Goal: Find specific page/section: Find specific page/section

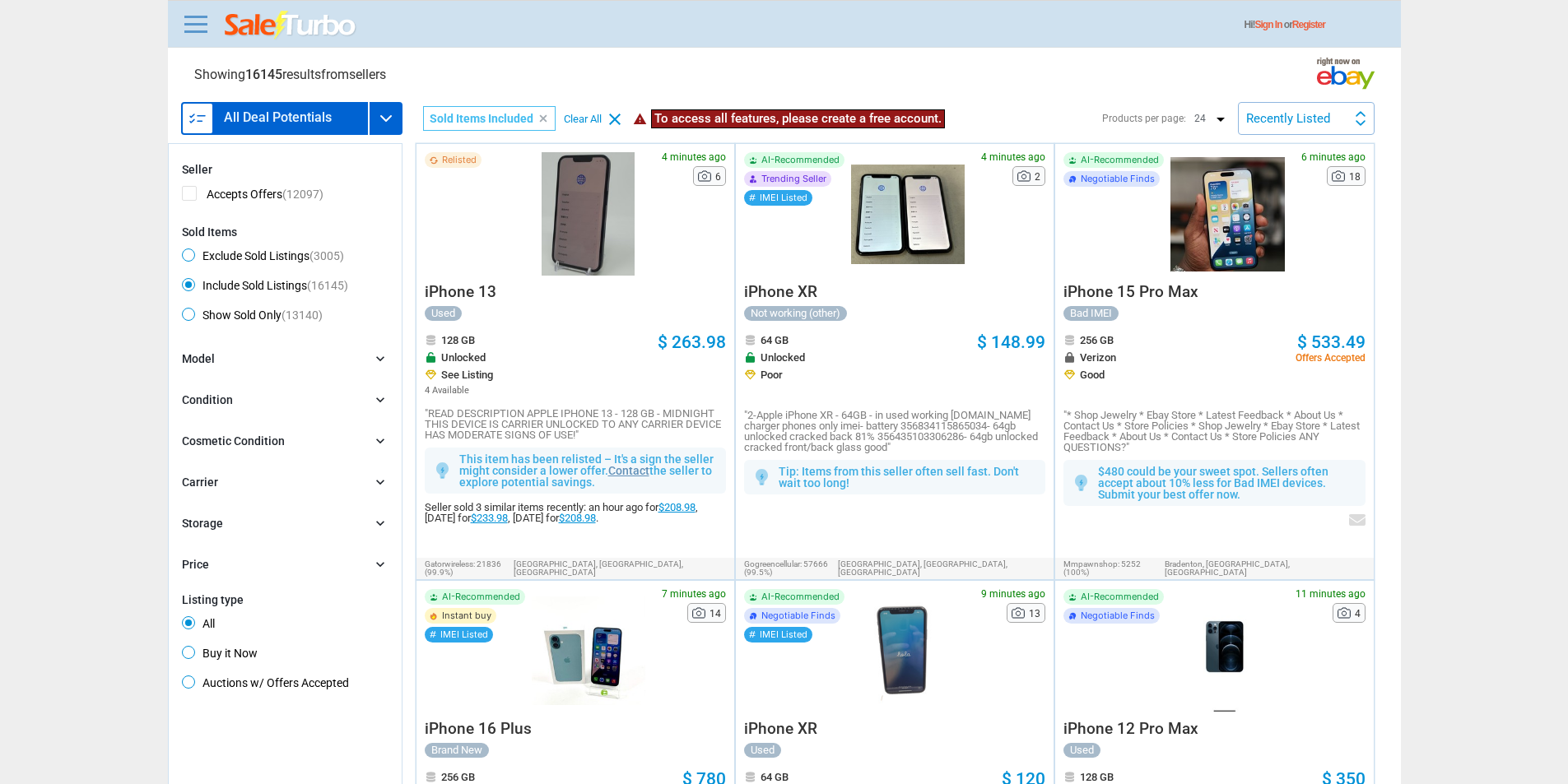
click at [243, 121] on h3 "All Deal Potentials" at bounding box center [278, 117] width 107 height 13
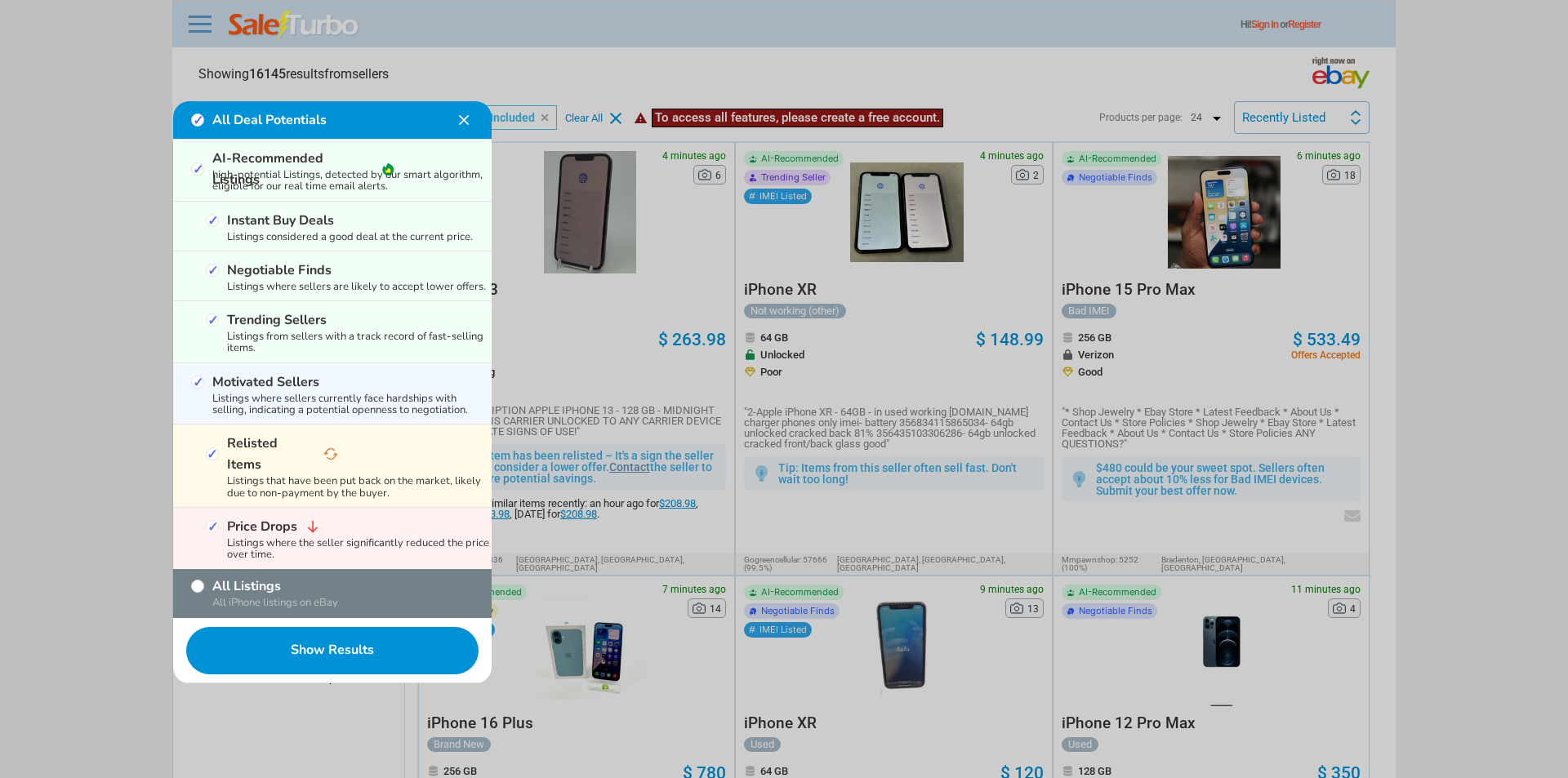
drag, startPoint x: 272, startPoint y: 552, endPoint x: 273, endPoint y: 560, distance: 8.1
click at [272, 569] on div "All Listings All iPhone listings on eBay" at bounding box center [332, 593] width 318 height 49
click at [275, 576] on label "All Listings" at bounding box center [292, 586] width 160 height 21
click at [204, 580] on input "All Listings" at bounding box center [197, 586] width 13 height 13
checkbox input "true"
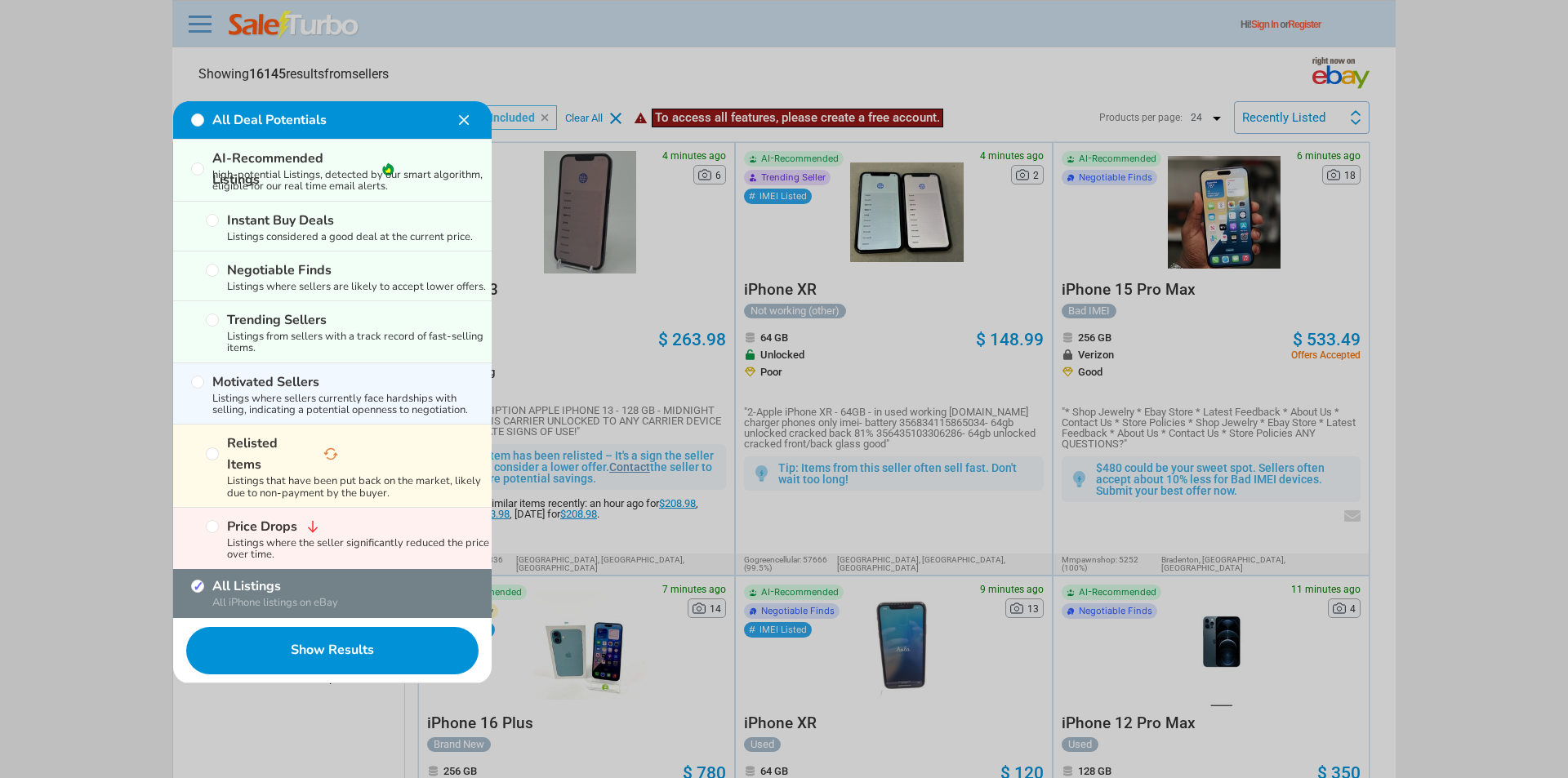
checkbox input "false"
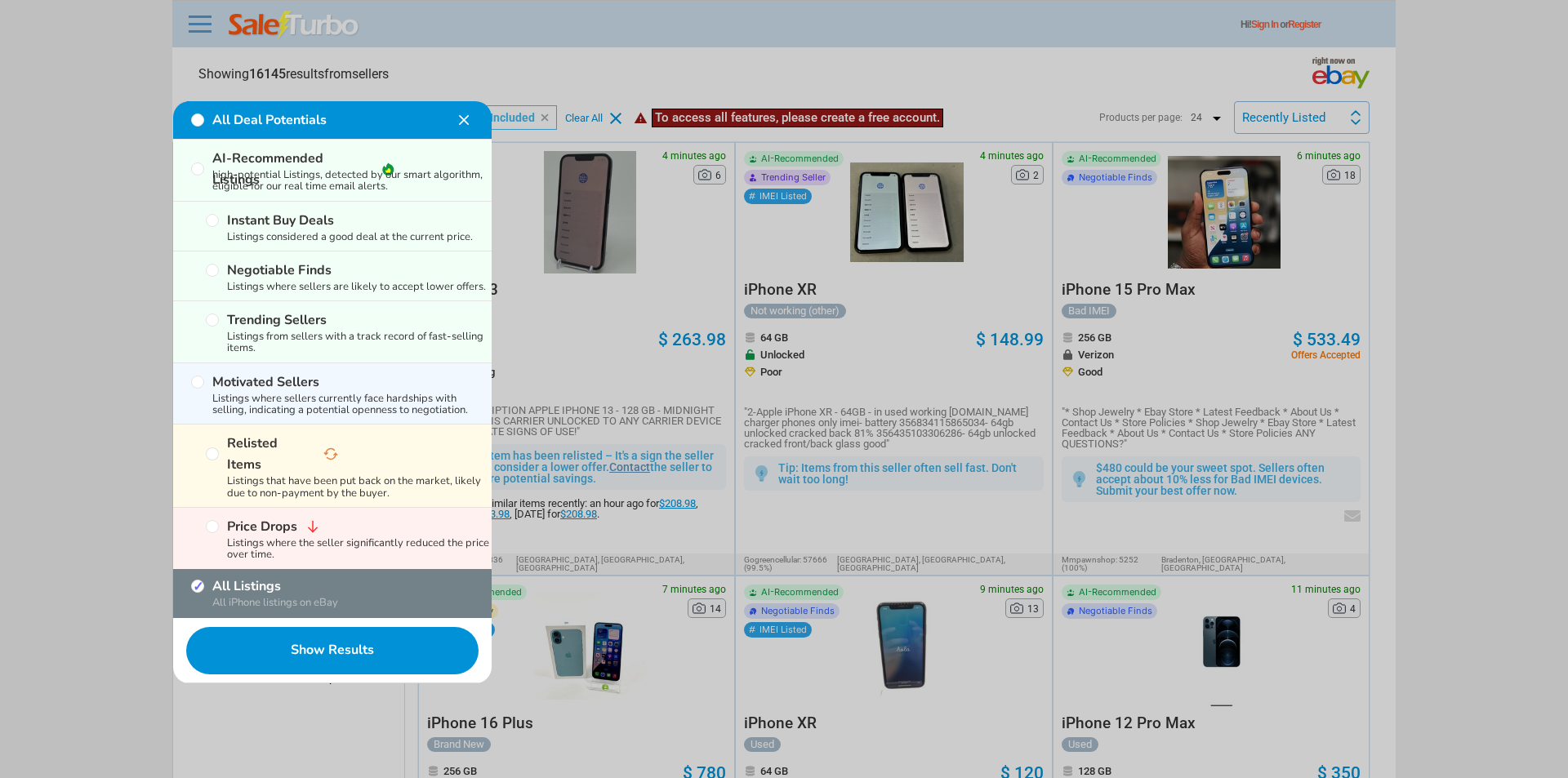
checkbox input "false"
click at [298, 618] on button "Show Results" at bounding box center [332, 651] width 318 height 66
